Goal: Check status

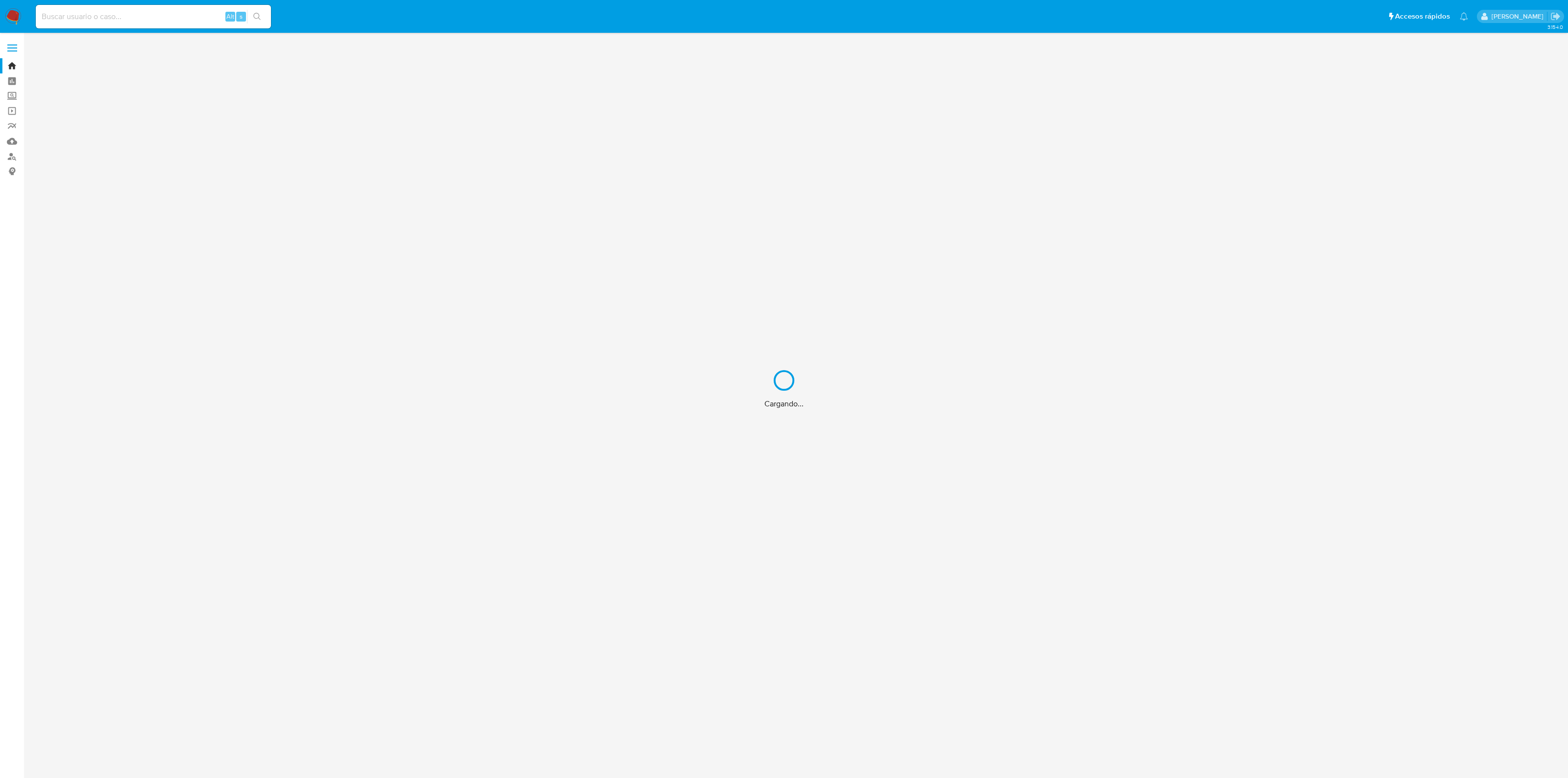
click at [172, 20] on div "Cargando..." at bounding box center [784, 389] width 1568 height 778
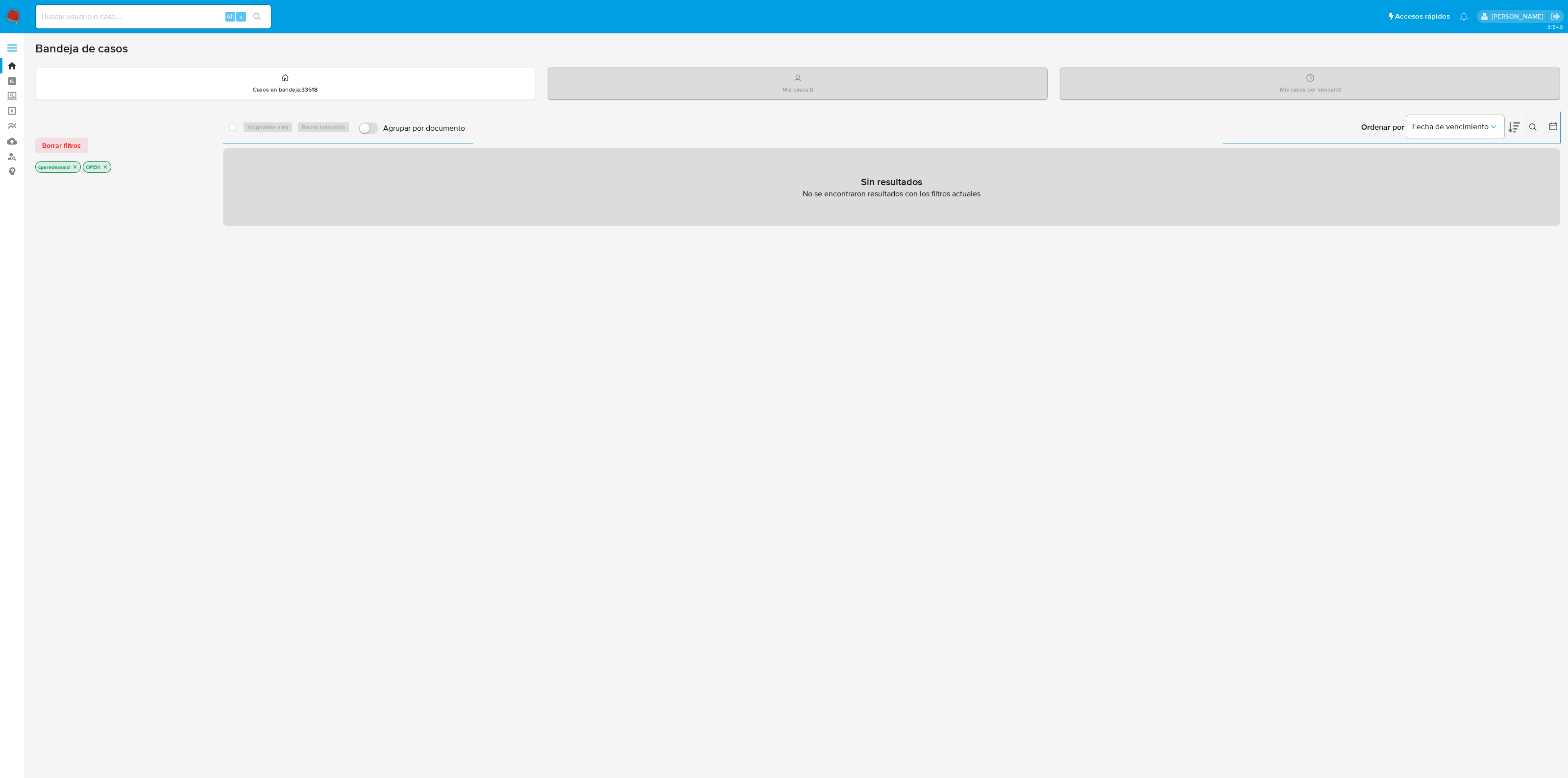
click at [125, 15] on input at bounding box center [153, 17] width 235 height 12
paste input "Wd1sPVaN7MvqWnEwFv83FH2D"
type input "Wd1sPVaN7MvqWnEwFv83FH2D"
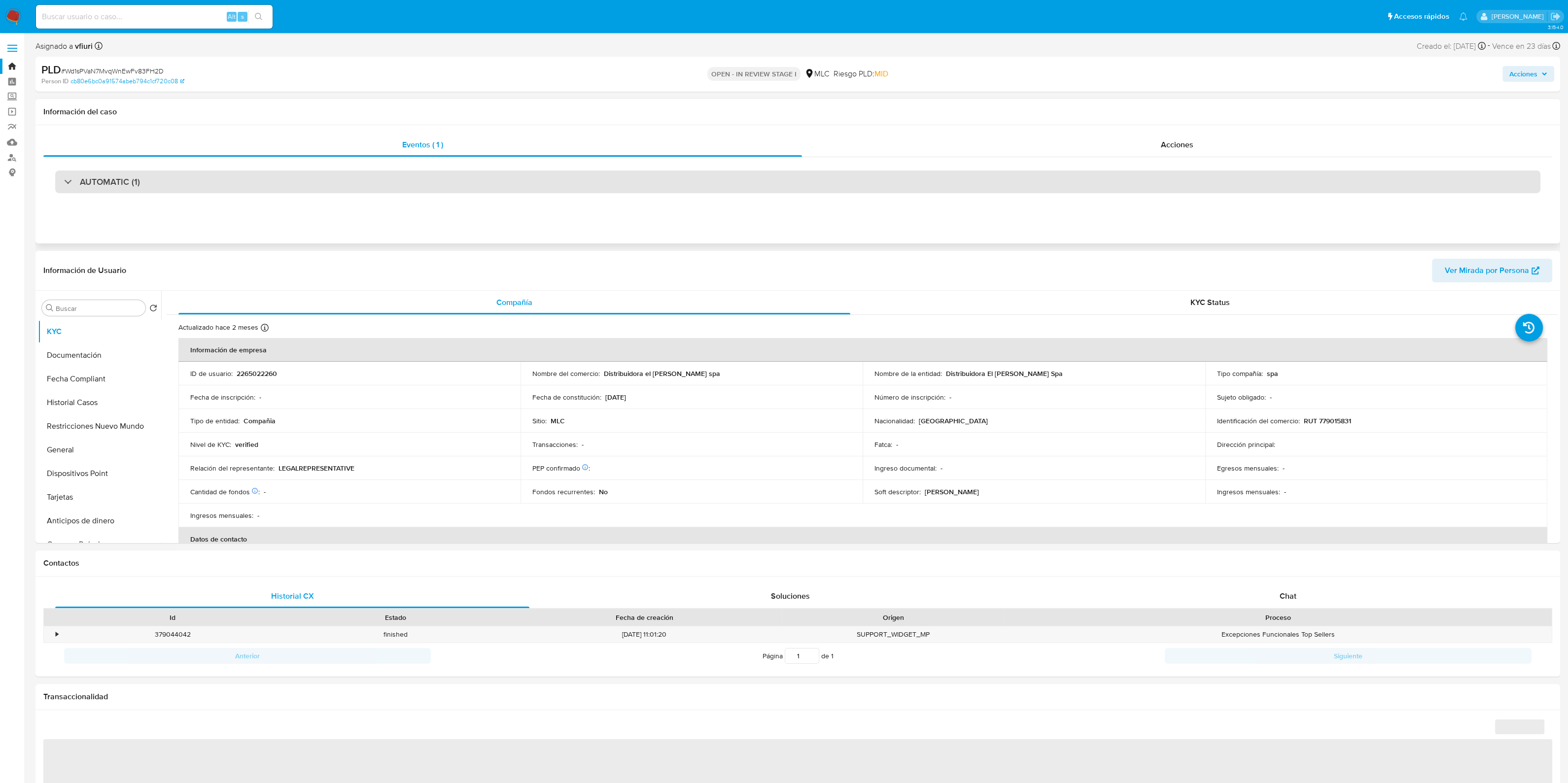
select select "10"
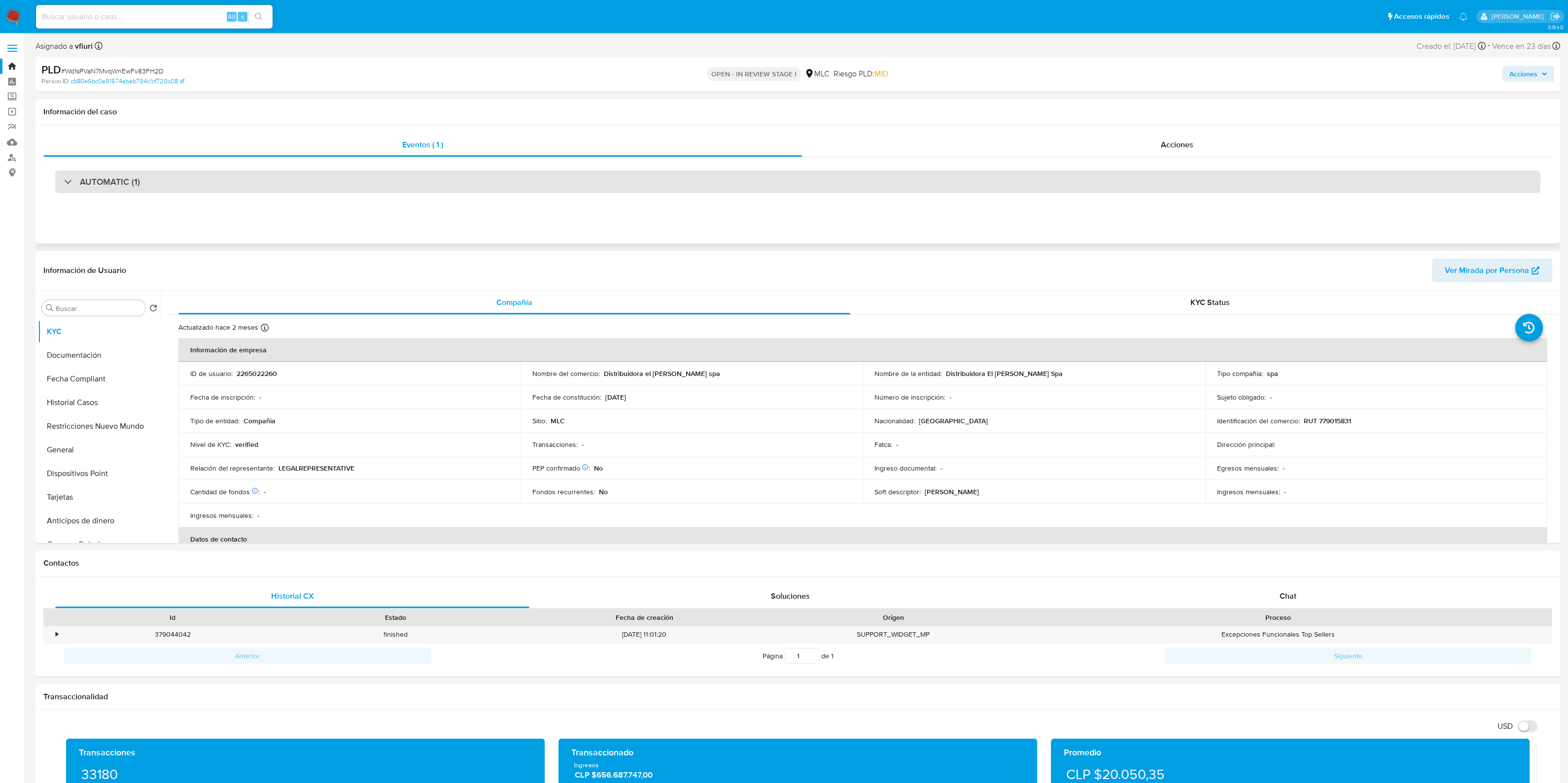
click at [357, 174] on div "AUTOMATIC (1)" at bounding box center [797, 182] width 1485 height 22
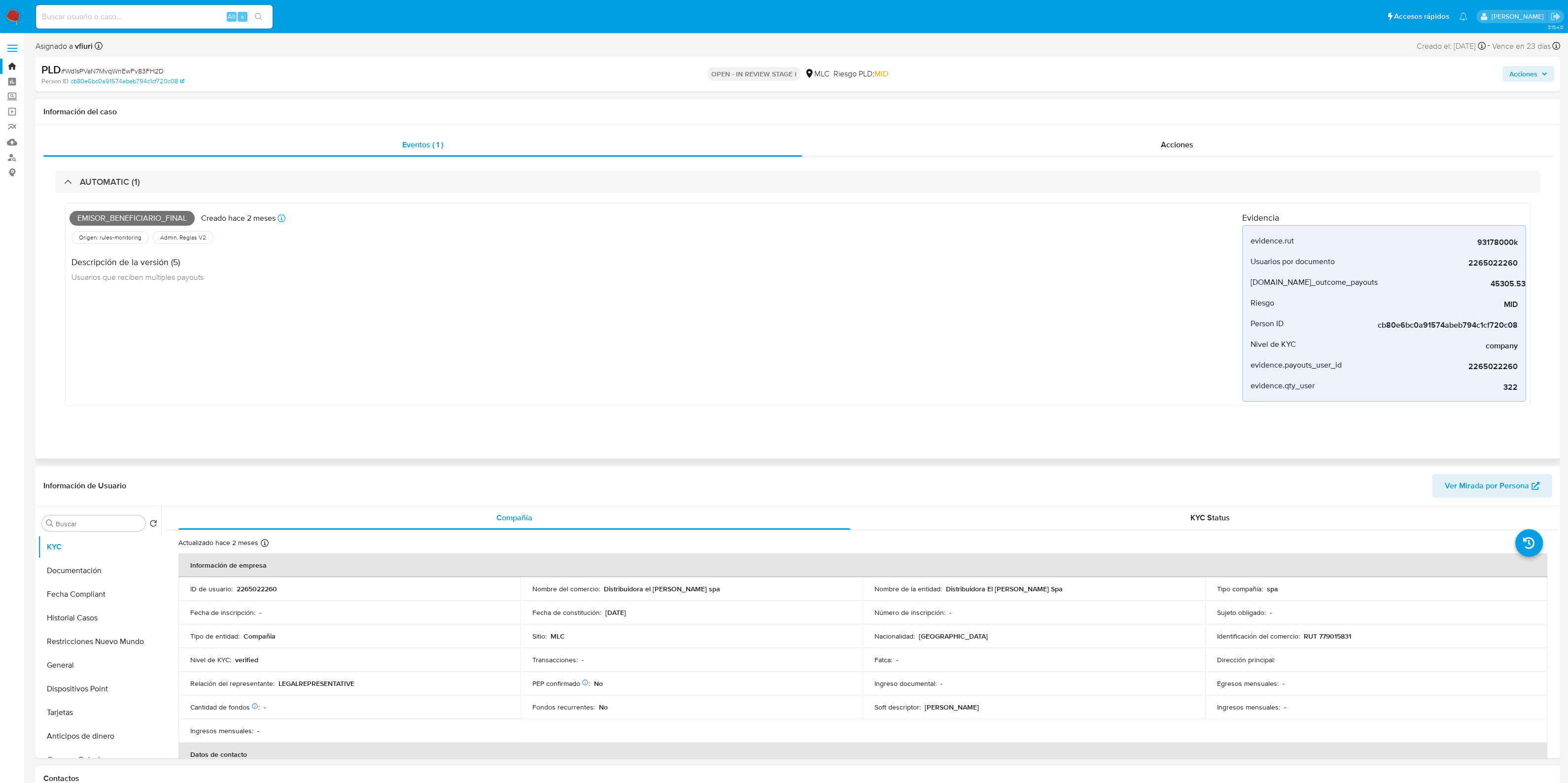
click at [1055, 129] on div "Eventos ( 1 ) Acciones AUTOMATIC (1) Emisor_beneficiario_final Creado hace 2 me…" at bounding box center [798, 292] width 1525 height 334
click at [1062, 136] on div "Acciones" at bounding box center [1176, 145] width 750 height 24
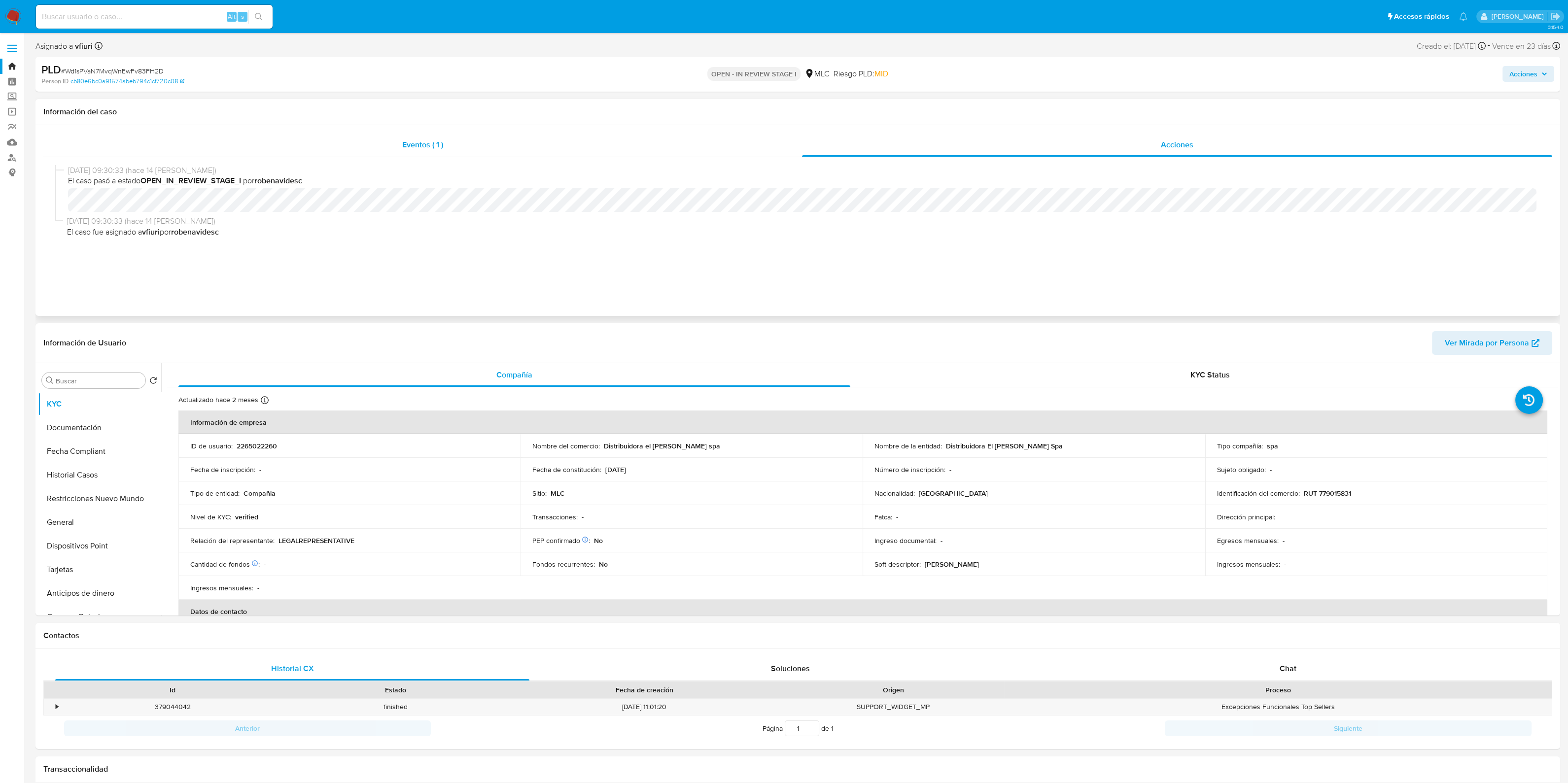
click at [404, 140] on span "Eventos ( 1 )" at bounding box center [423, 144] width 41 height 12
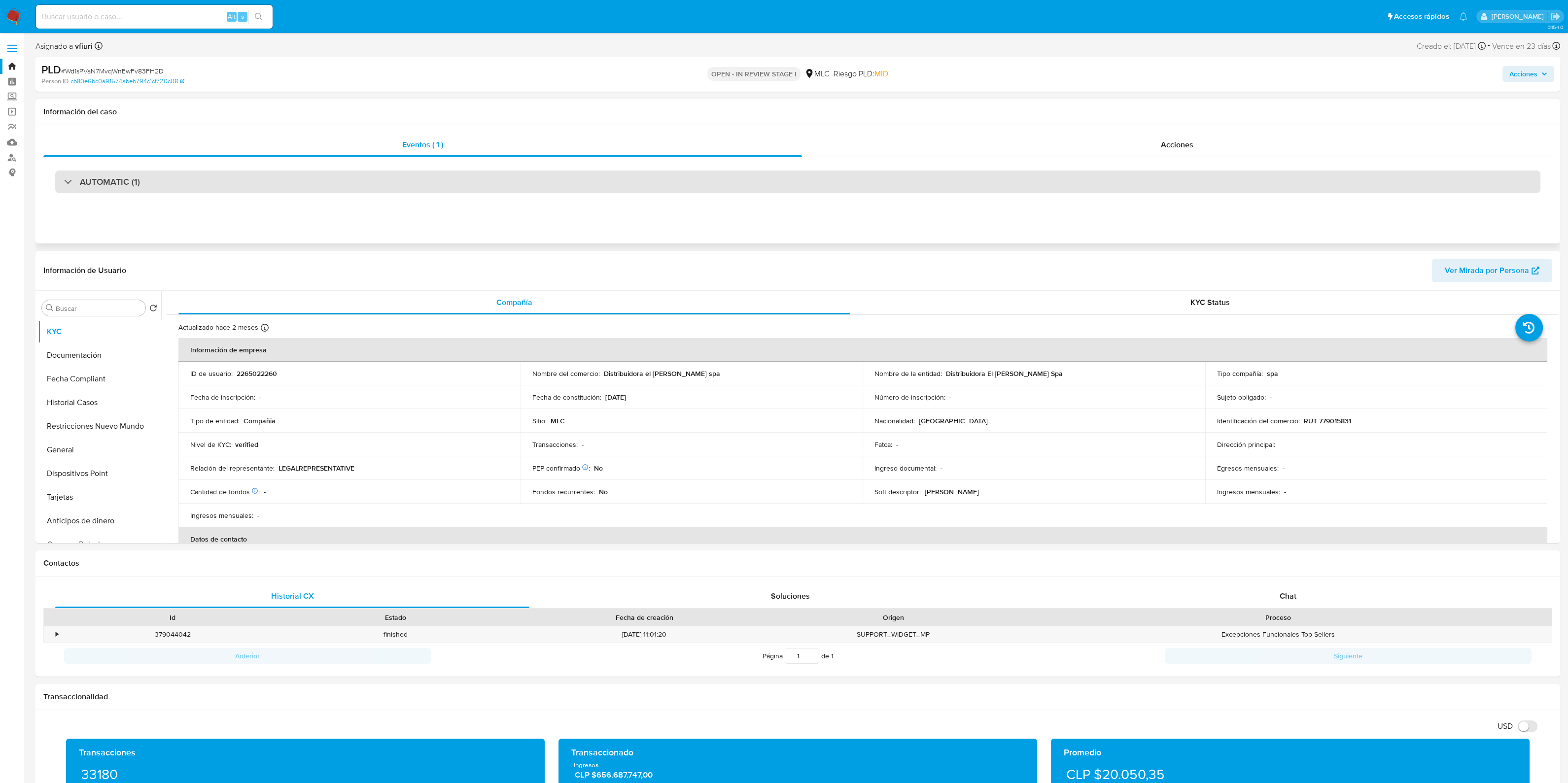
click at [750, 171] on div "AUTOMATIC (1)" at bounding box center [797, 182] width 1485 height 22
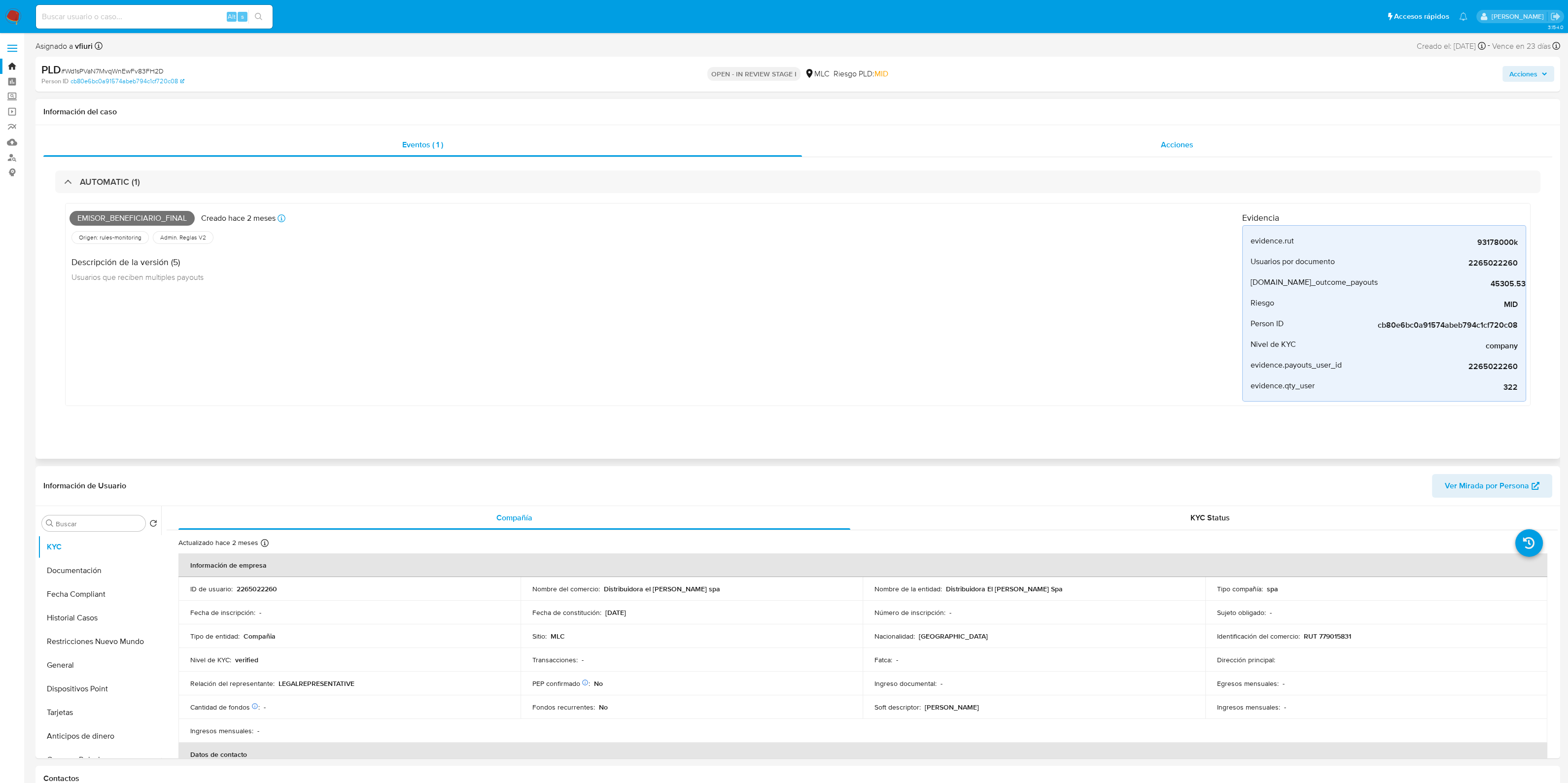
click at [1224, 156] on div "Acciones" at bounding box center [1176, 145] width 750 height 24
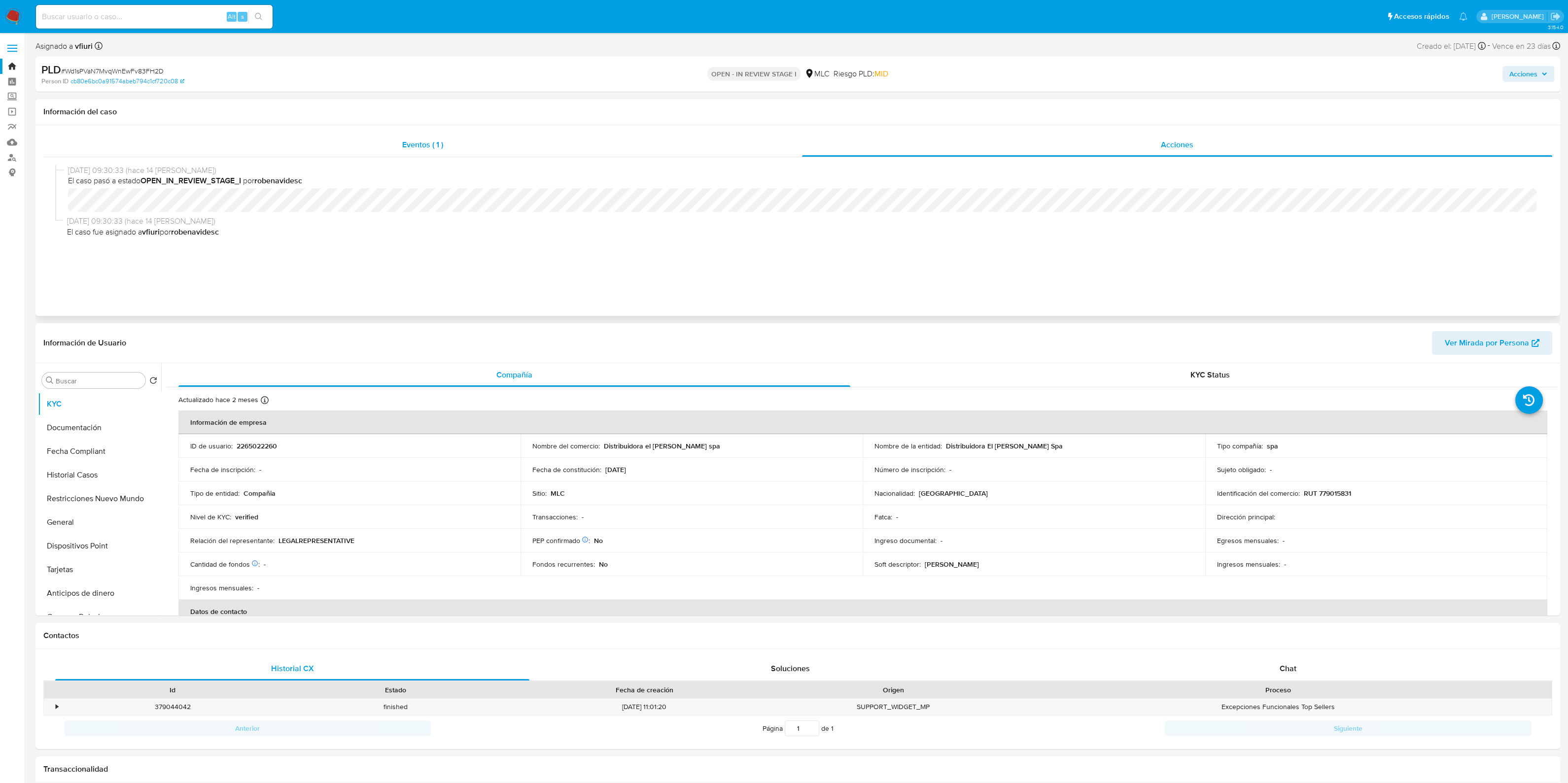
click at [724, 141] on div "Eventos ( 1 )" at bounding box center [423, 145] width 759 height 24
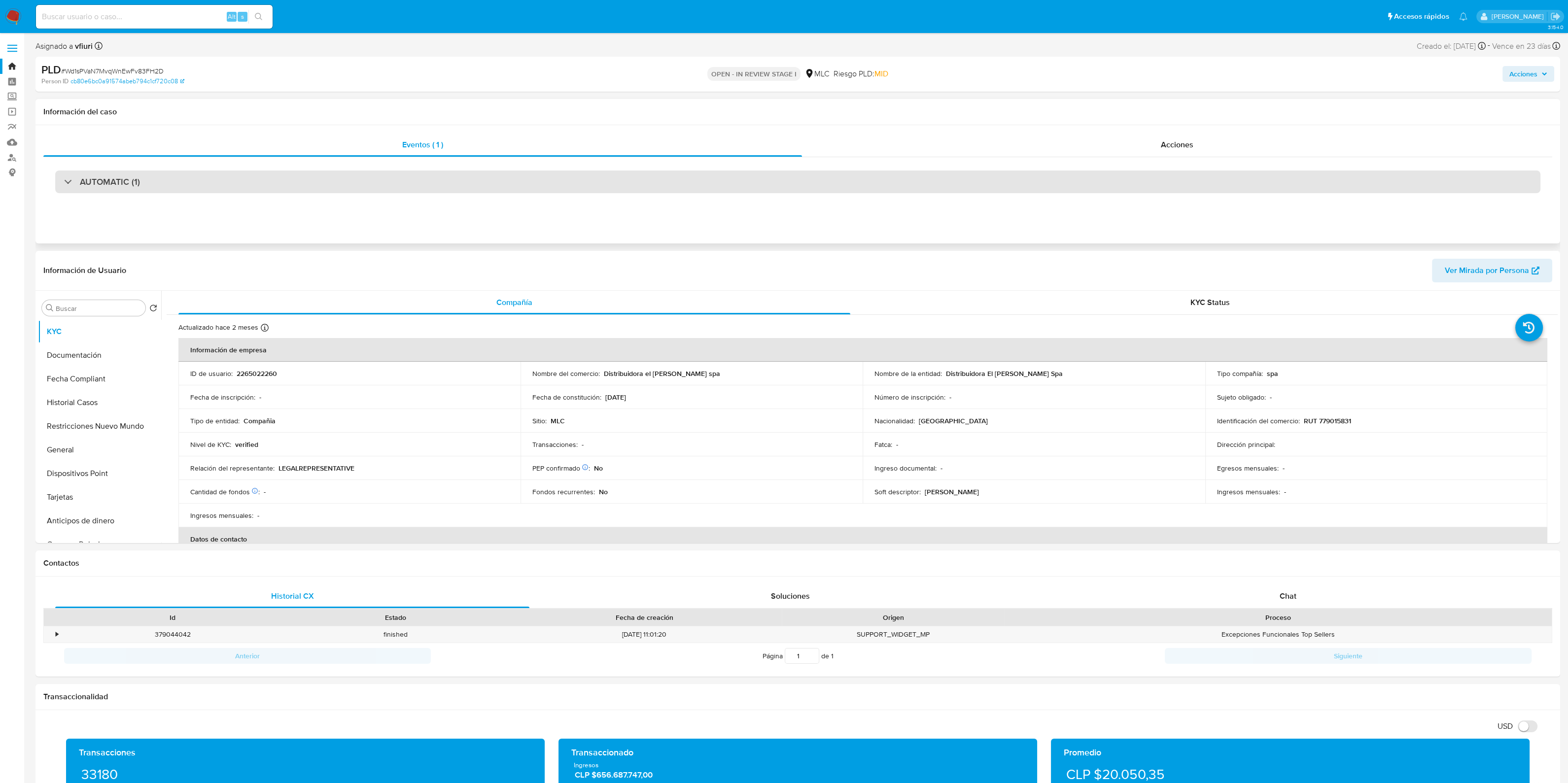
click at [951, 187] on div "AUTOMATIC (1)" at bounding box center [797, 182] width 1485 height 22
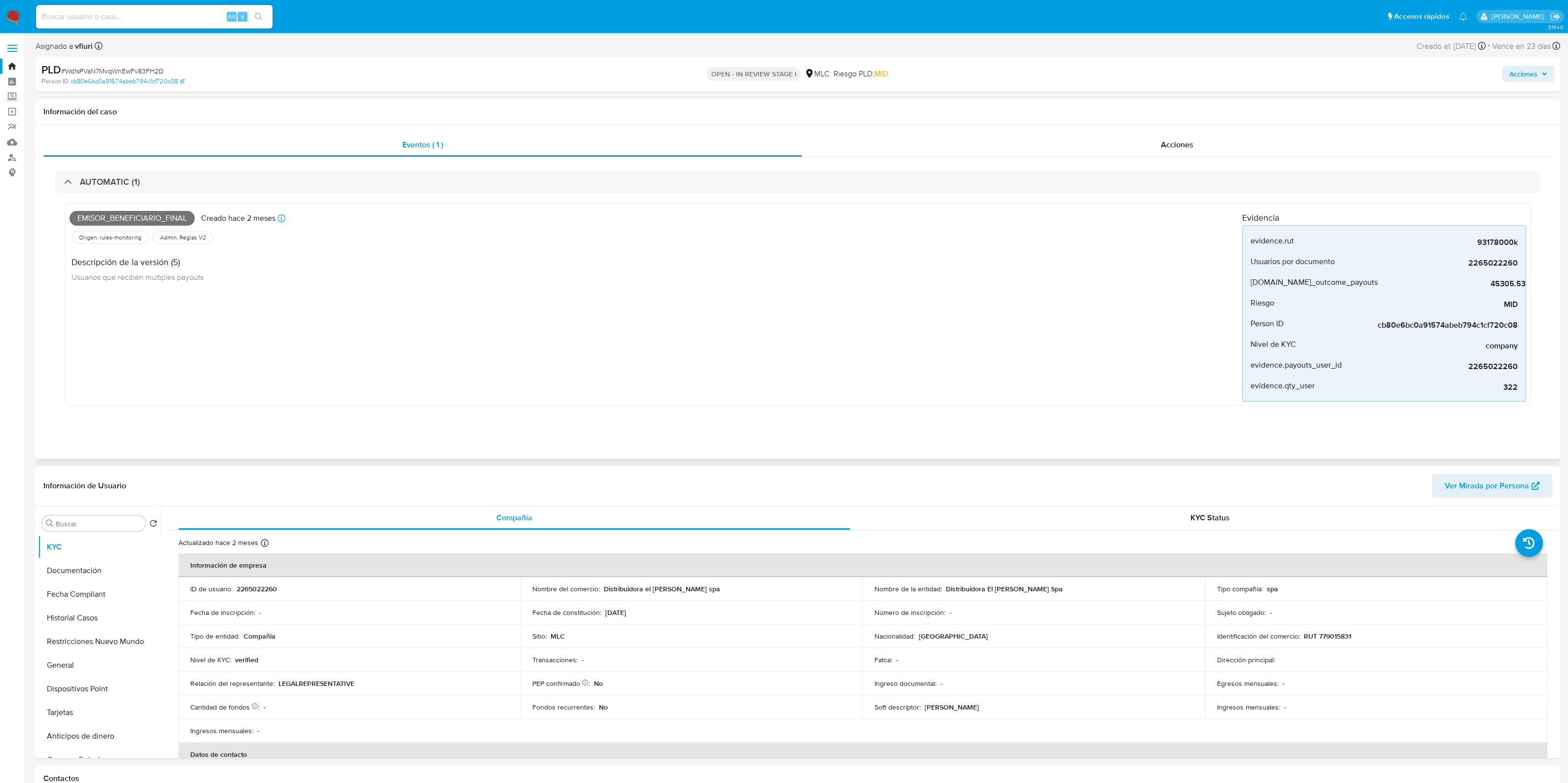
click at [949, 263] on div "Descripción de la versión (5) Usuarios que reciben multiples payouts" at bounding box center [656, 268] width 1173 height 44
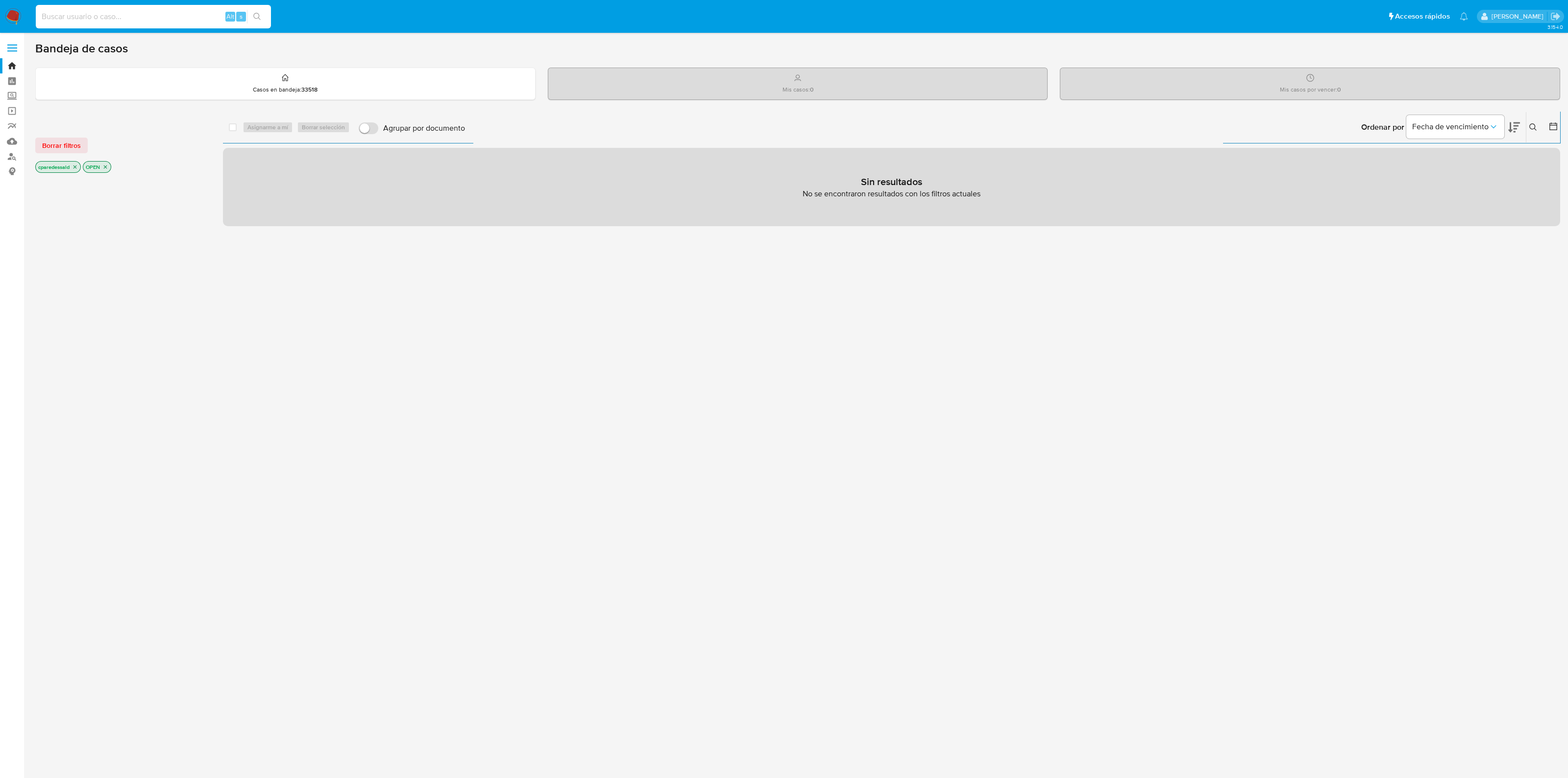
click at [181, 20] on input at bounding box center [153, 17] width 235 height 12
paste input "YeaUhbpH8XljNJsFVyp9qIhT"
type input "YeaUhbpH8XljNJsFVyp9qIhT"
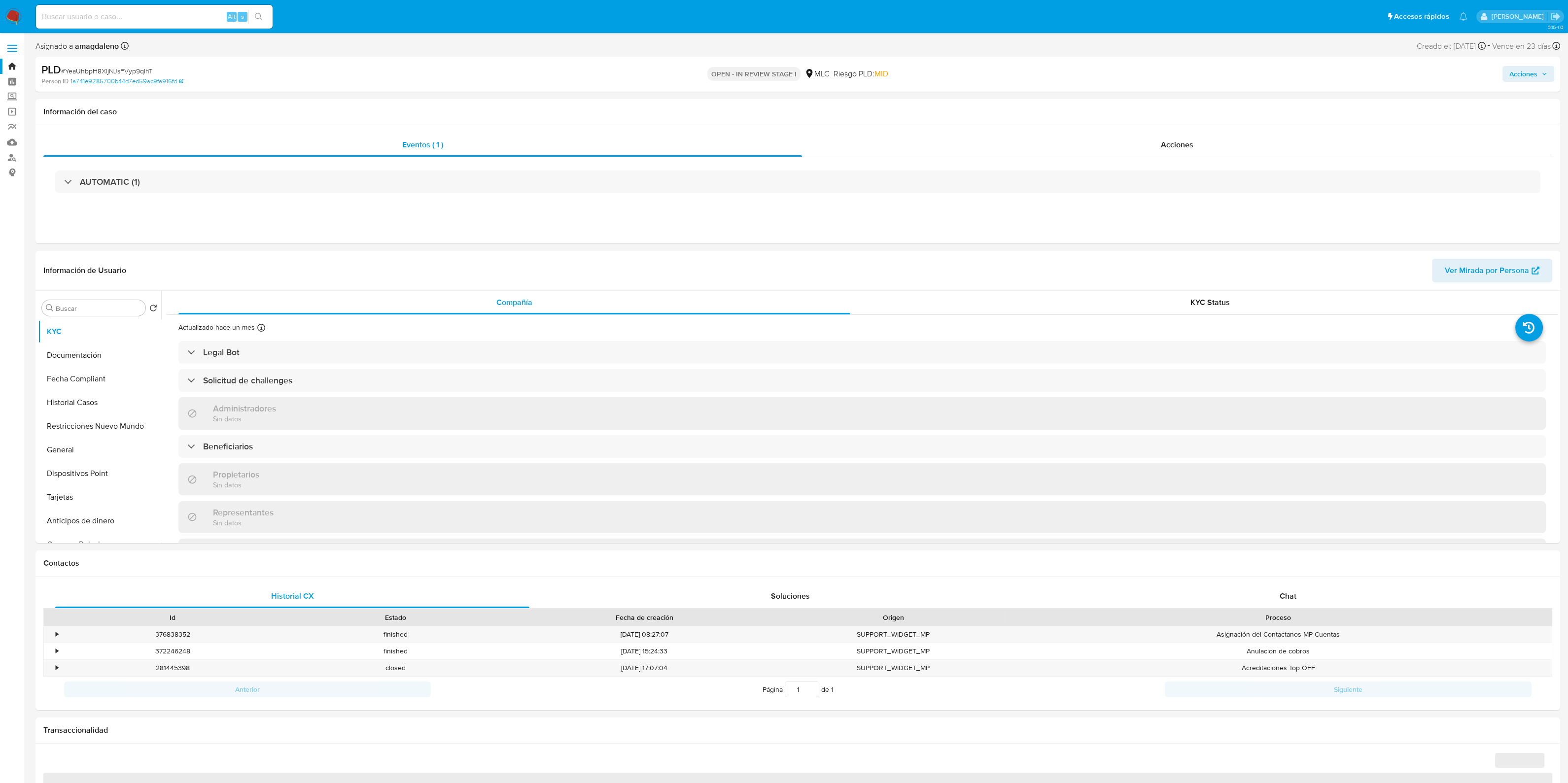
select select "10"
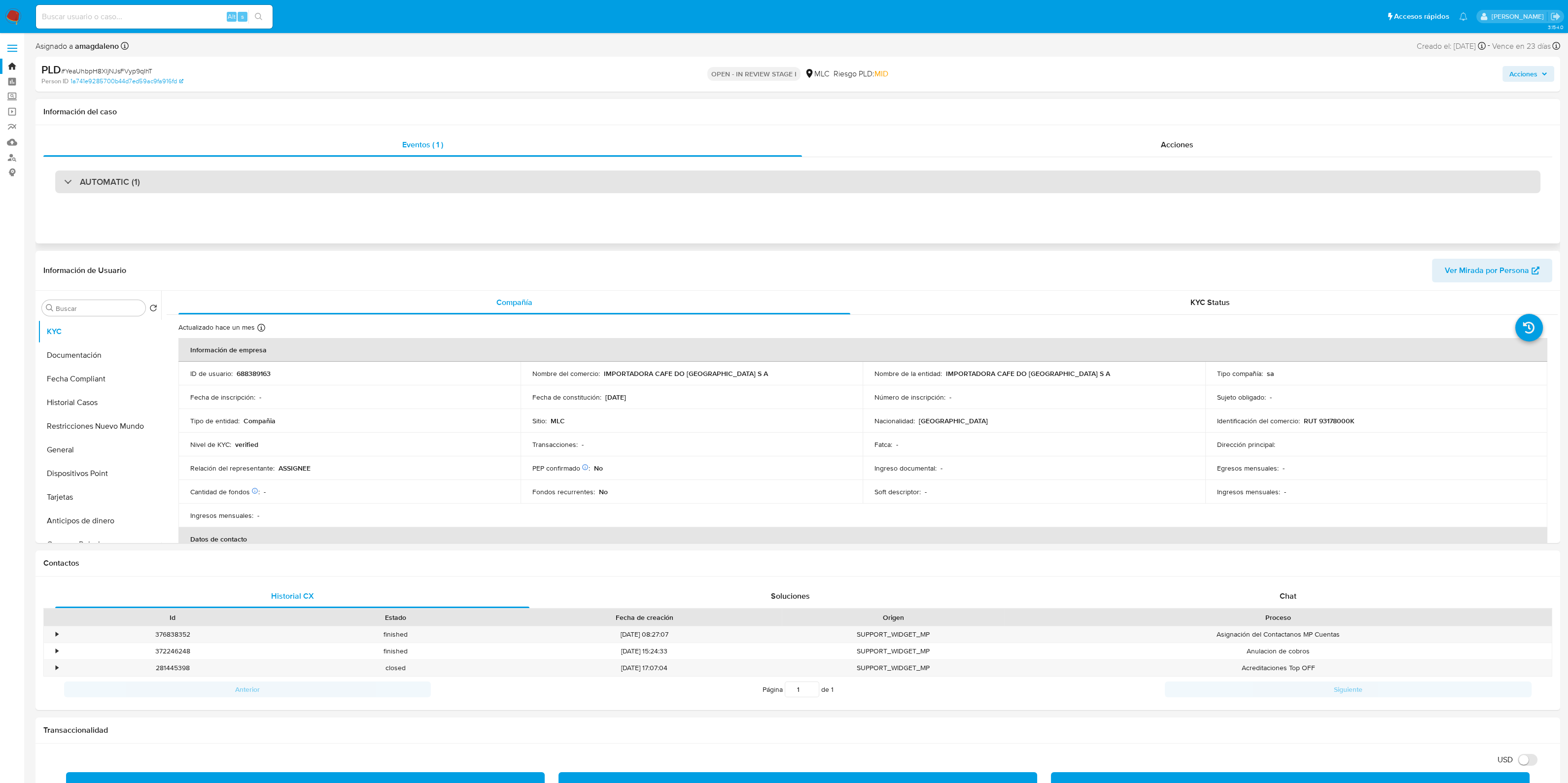
click at [998, 174] on div "AUTOMATIC (1)" at bounding box center [797, 182] width 1485 height 22
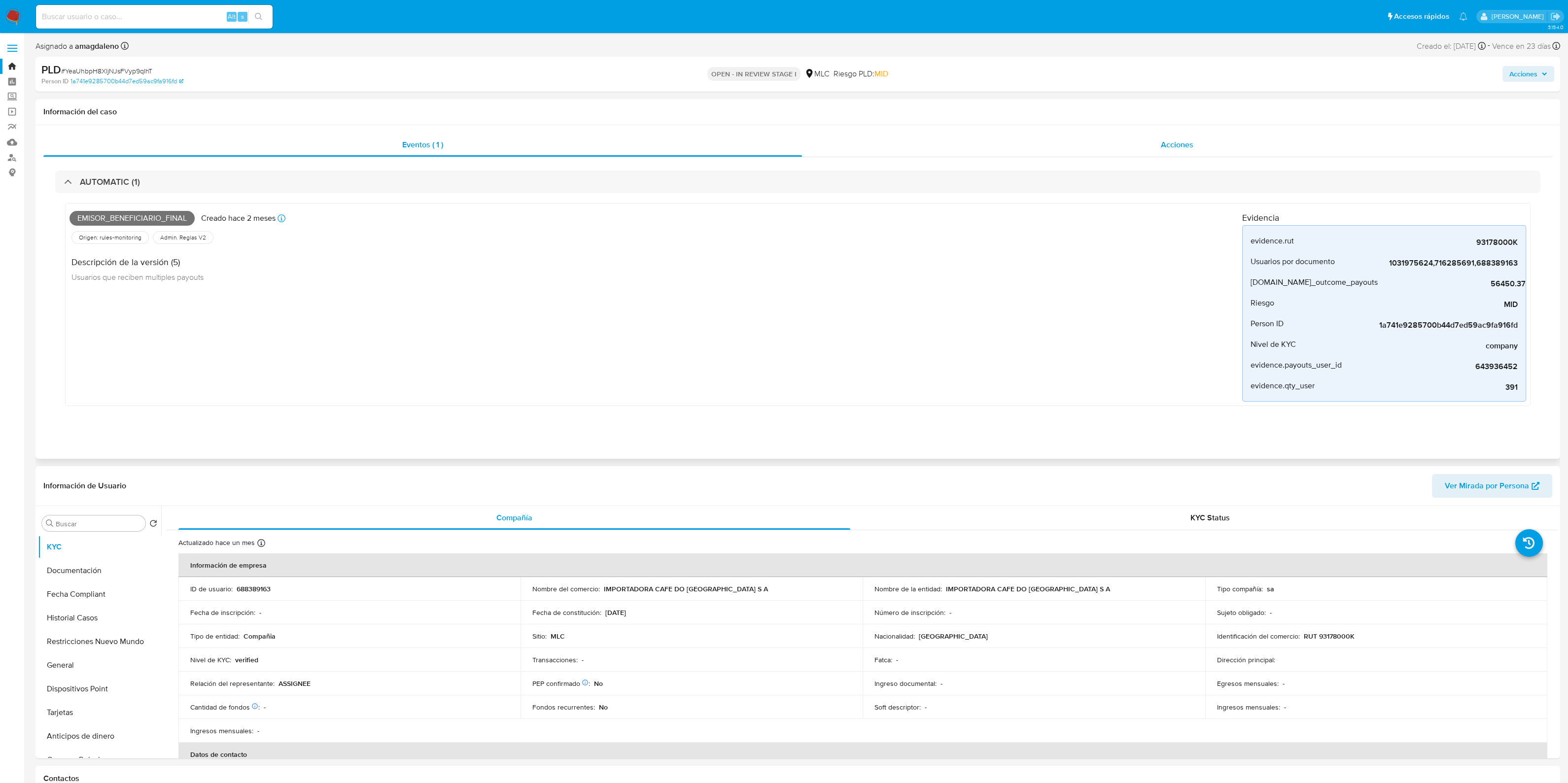
click at [1162, 139] on span "Acciones" at bounding box center [1177, 144] width 33 height 12
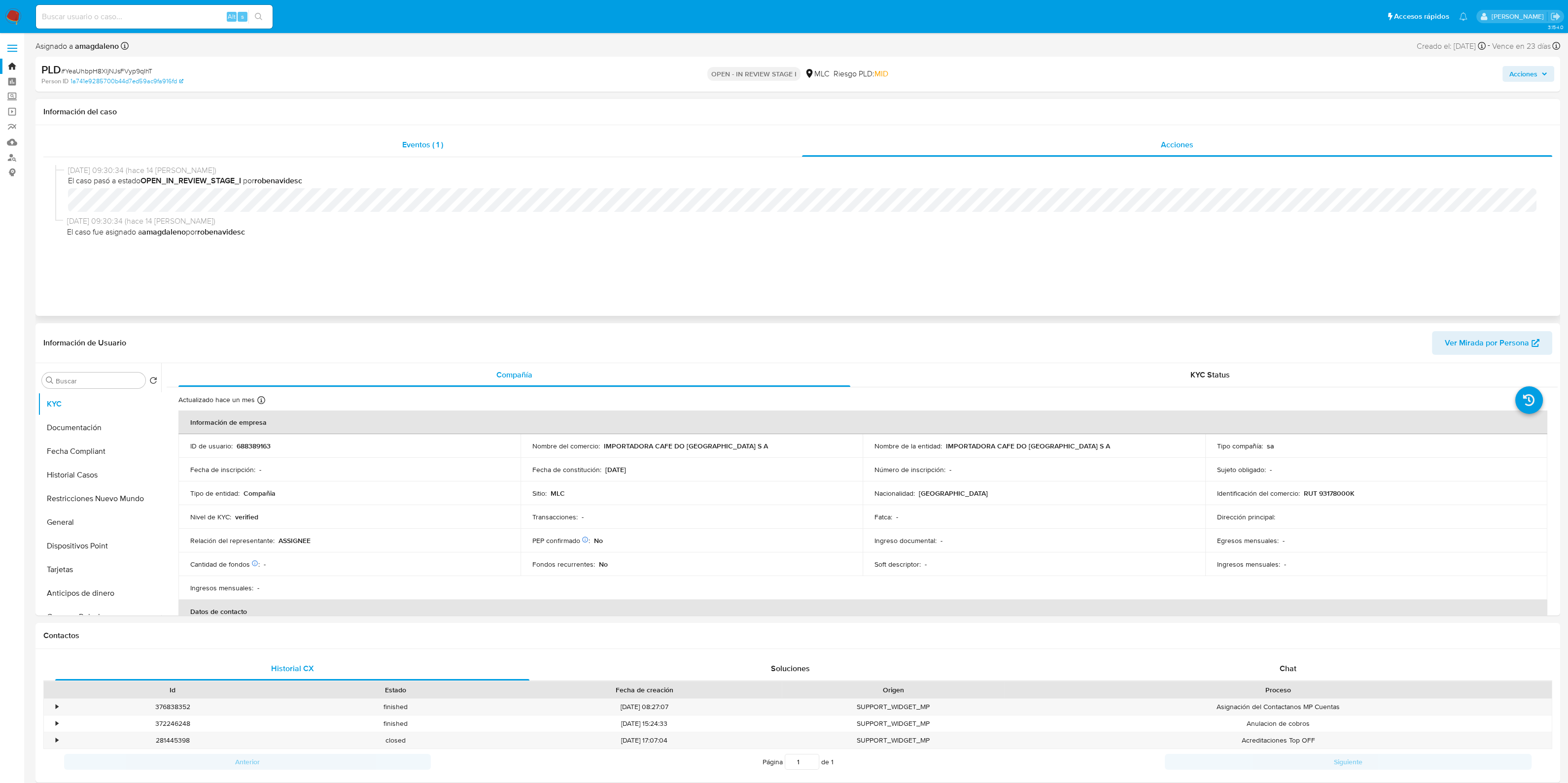
click at [623, 152] on div "Eventos ( 1 )" at bounding box center [423, 145] width 759 height 24
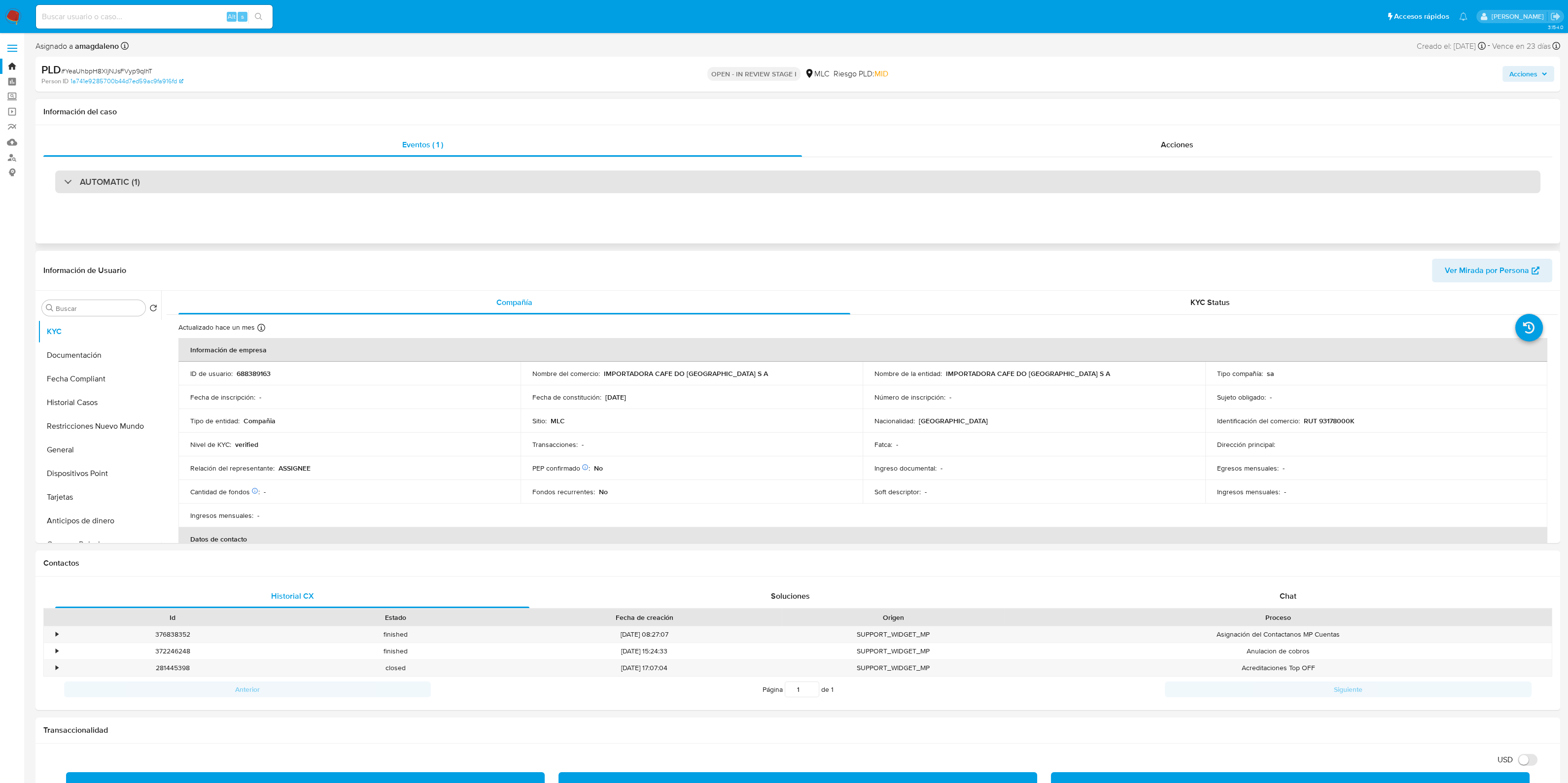
click at [738, 181] on div "AUTOMATIC (1)" at bounding box center [797, 182] width 1485 height 22
